Goal: Task Accomplishment & Management: Complete application form

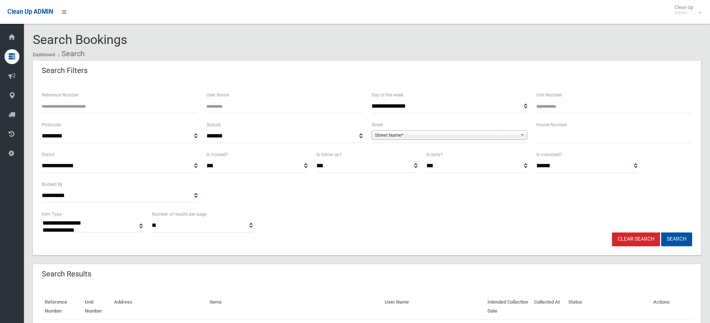
select select
click at [560, 134] on input "text" at bounding box center [614, 136] width 156 height 14
type input "*"
click at [434, 136] on span "Street Name*" at bounding box center [446, 135] width 142 height 9
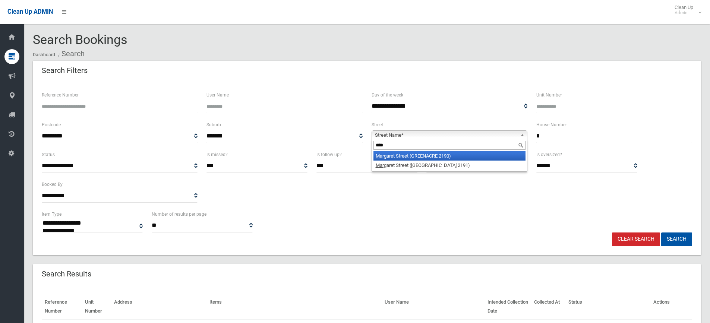
type input "****"
click at [418, 154] on li "Marg aret Street (GREENACRE 2190)" at bounding box center [449, 155] width 152 height 9
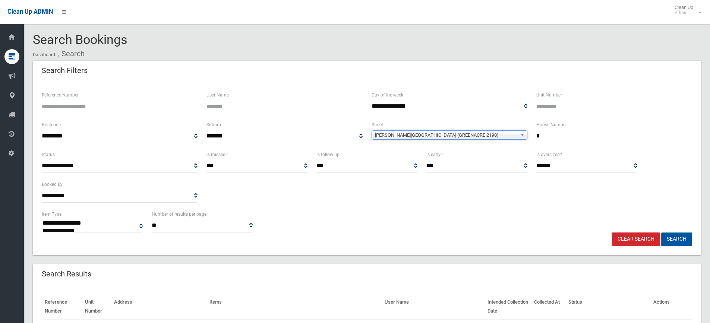
click at [680, 239] on button "Search" at bounding box center [676, 239] width 31 height 14
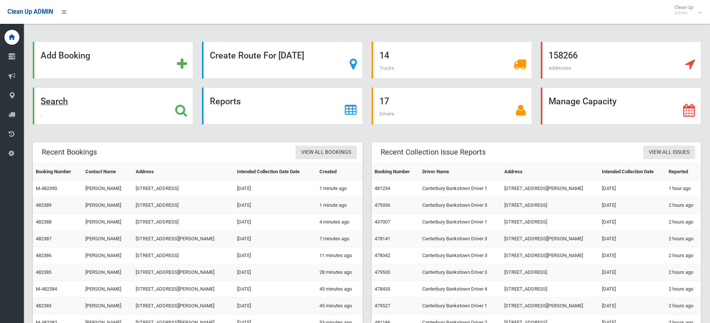
click at [56, 102] on strong "Search" at bounding box center [54, 101] width 27 height 10
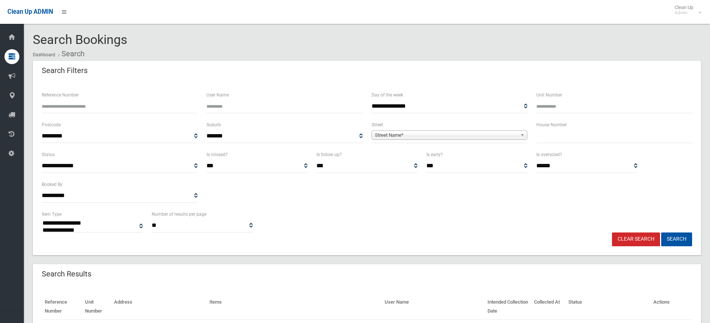
select select
click at [583, 132] on input "text" at bounding box center [614, 136] width 156 height 14
type input "*"
click at [485, 136] on span "Street Name*" at bounding box center [446, 135] width 142 height 9
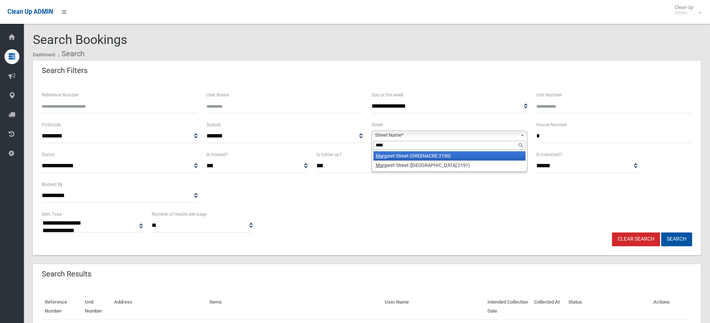
type input "****"
click at [411, 154] on li "Marg aret Street (GREENACRE 2190)" at bounding box center [449, 155] width 152 height 9
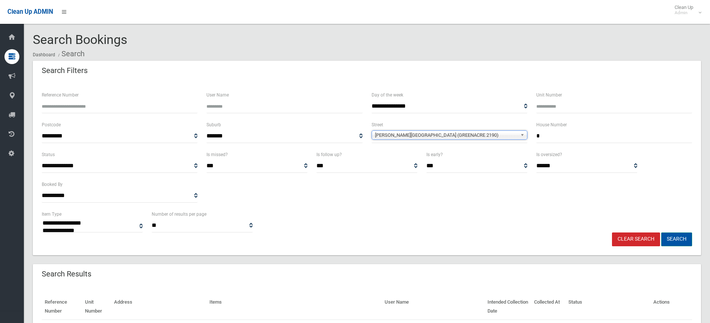
click at [676, 237] on button "Search" at bounding box center [676, 239] width 31 height 14
select select
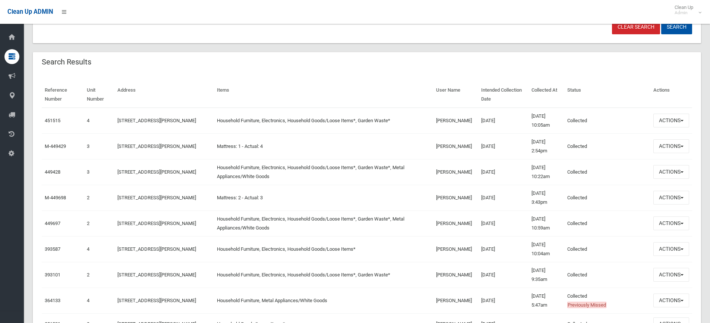
scroll to position [224, 0]
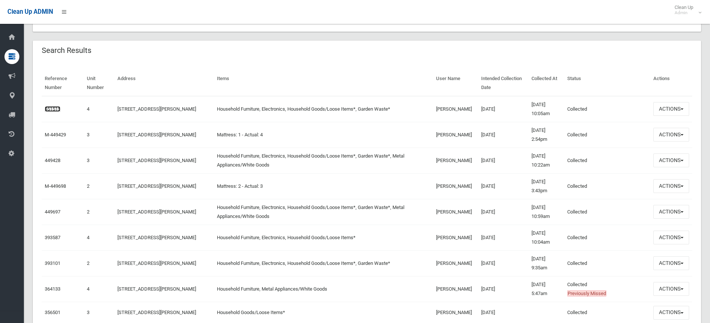
click at [52, 110] on link "451515" at bounding box center [53, 109] width 16 height 6
click at [670, 107] on button "Actions" at bounding box center [671, 109] width 36 height 14
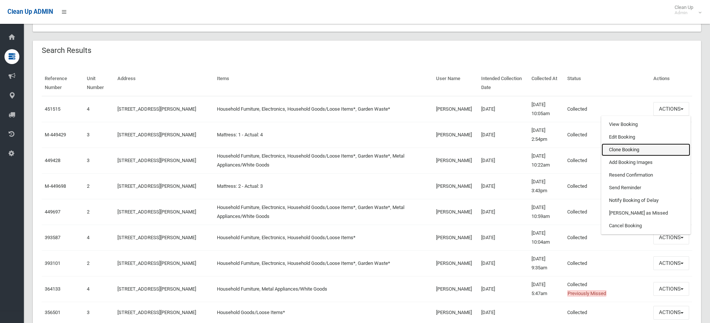
click at [627, 147] on link "Clone Booking" at bounding box center [645, 149] width 89 height 13
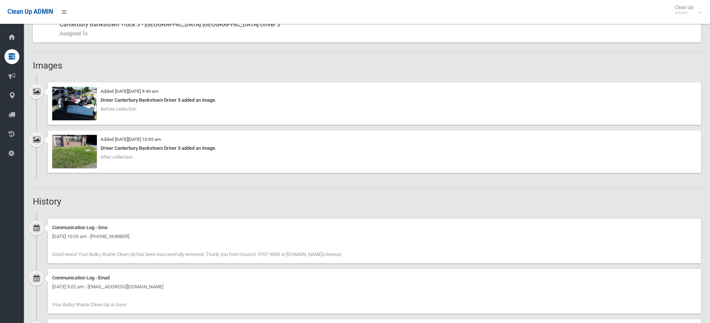
scroll to position [447, 0]
click at [78, 105] on img at bounding box center [74, 103] width 45 height 34
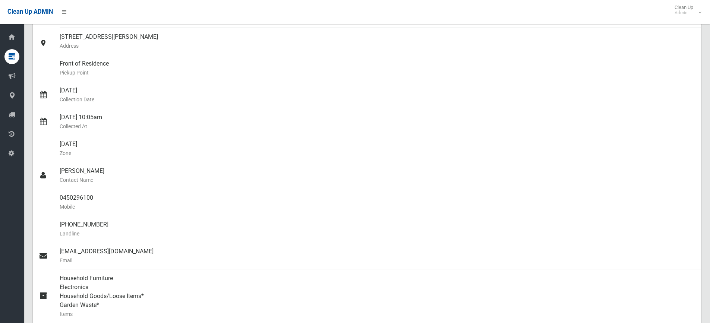
scroll to position [0, 0]
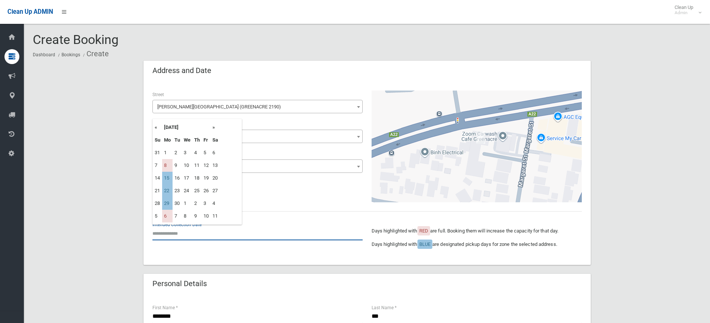
click at [181, 234] on input "text" at bounding box center [257, 234] width 210 height 14
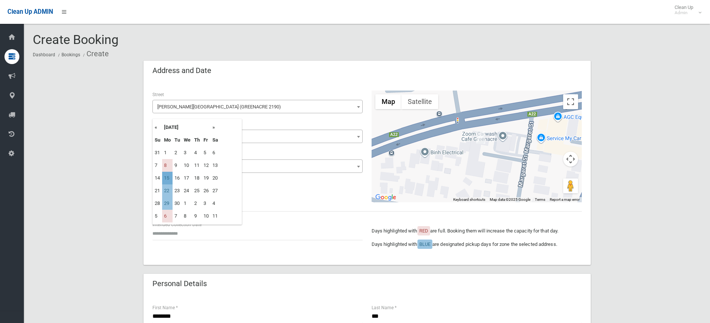
click at [171, 177] on td "15" at bounding box center [167, 178] width 10 height 13
type input "**********"
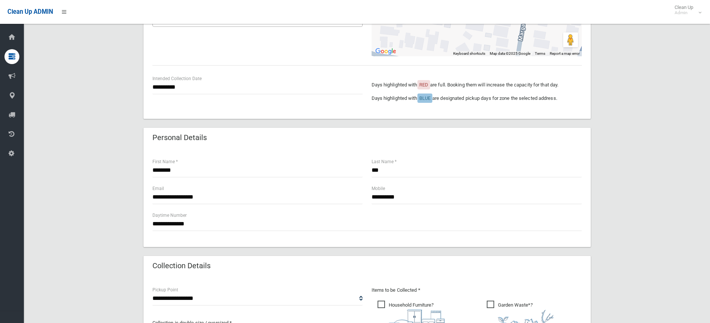
scroll to position [149, 0]
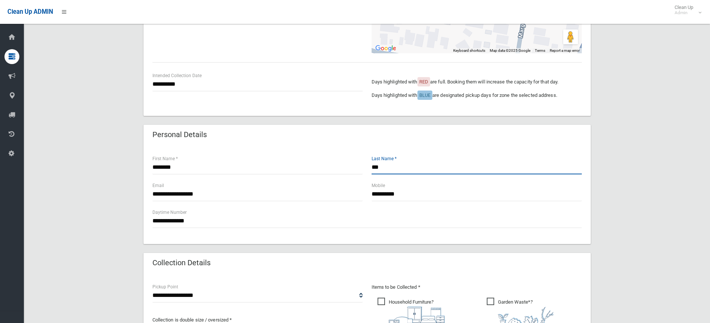
click at [398, 168] on input "***" at bounding box center [476, 168] width 210 height 14
click at [426, 195] on input "**********" at bounding box center [476, 194] width 210 height 14
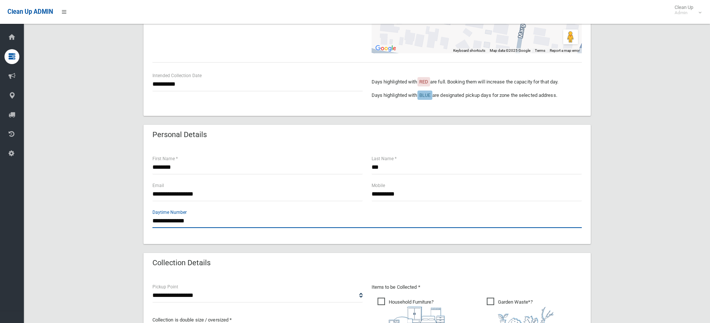
click at [210, 222] on input "**********" at bounding box center [366, 221] width 429 height 14
type input "*"
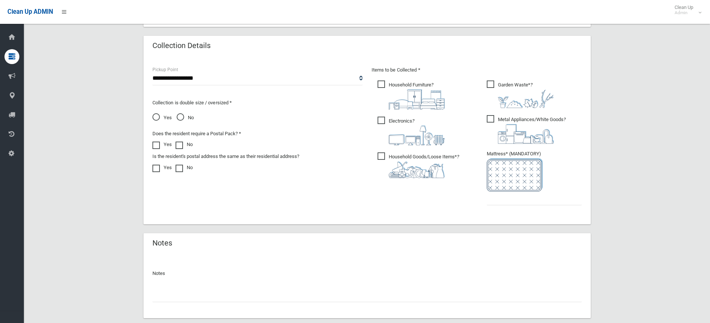
scroll to position [373, 0]
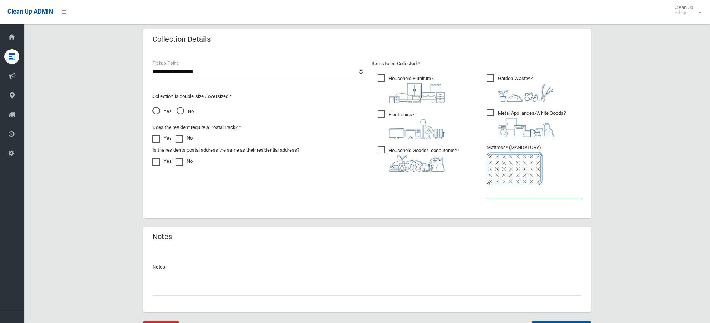
click at [501, 194] on input "text" at bounding box center [534, 192] width 95 height 14
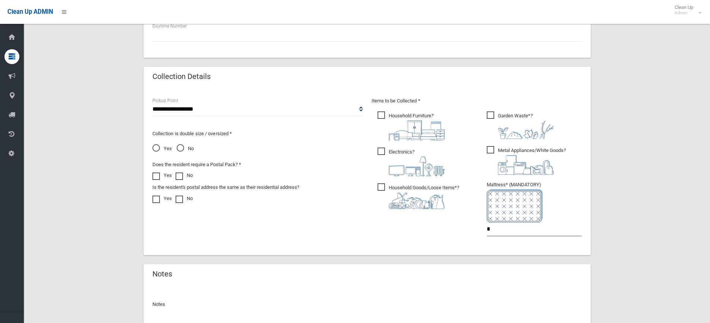
type input "*"
click at [492, 151] on span "Metal Appliances/White Goods ?" at bounding box center [526, 160] width 79 height 29
click at [489, 114] on span "Garden Waste* ?" at bounding box center [520, 125] width 67 height 28
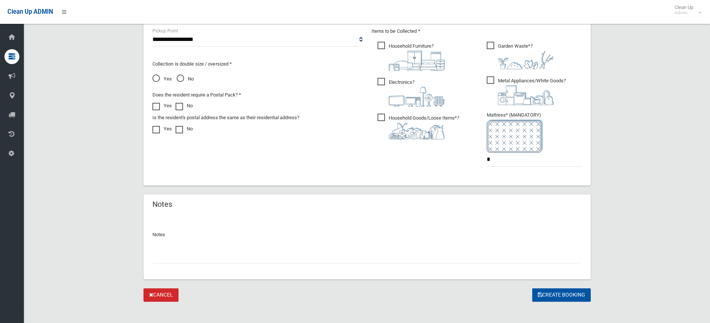
scroll to position [411, 0]
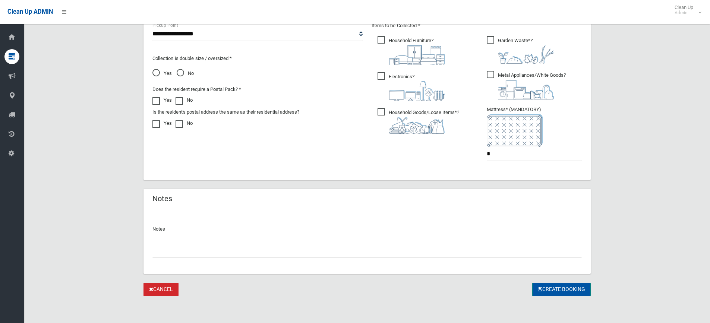
click at [556, 288] on button "Create Booking" at bounding box center [561, 290] width 58 height 14
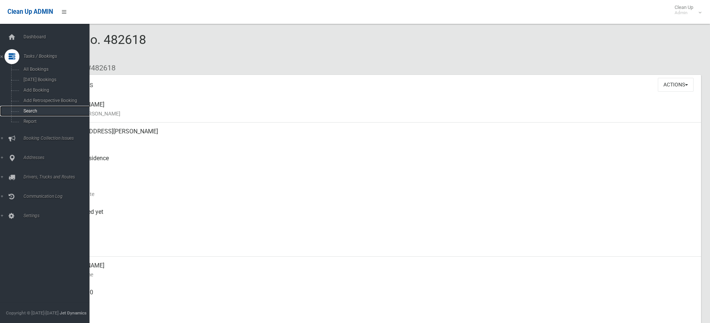
click at [29, 111] on span "Search" at bounding box center [54, 110] width 67 height 5
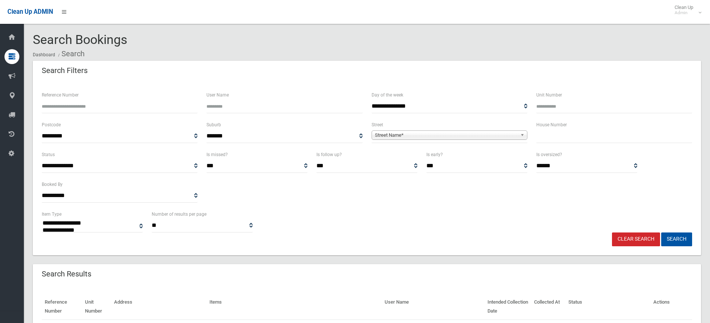
select select
